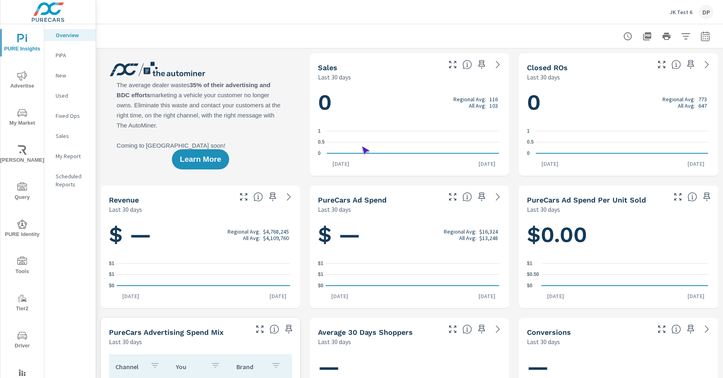
click at [21, 341] on span "Driver" at bounding box center [22, 341] width 39 height 20
